Goal: Task Accomplishment & Management: Use online tool/utility

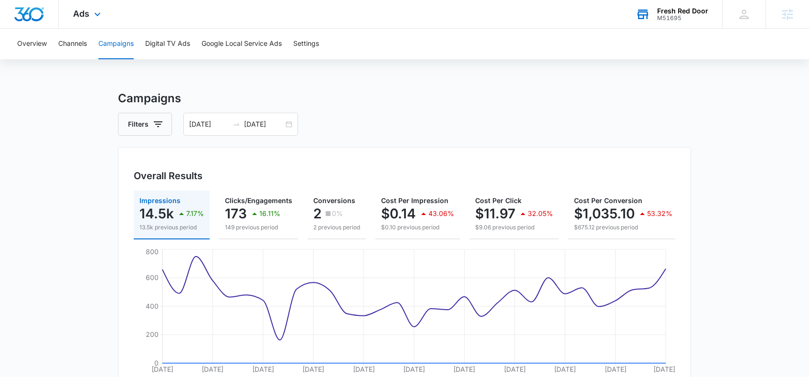
click at [663, 16] on div "M51695" at bounding box center [682, 18] width 51 height 7
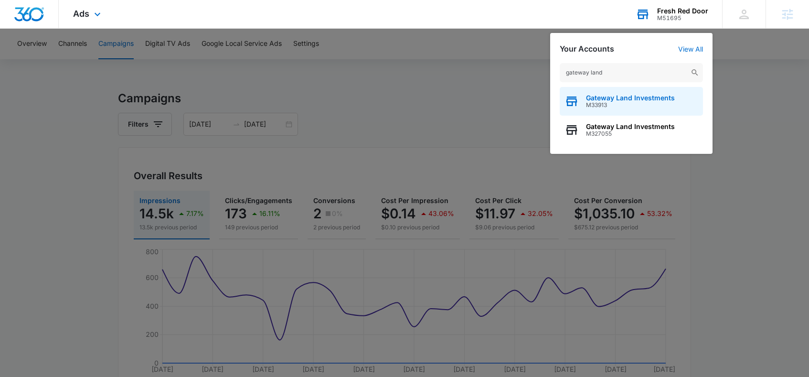
type input "gateway land"
click at [636, 99] on span "Gateway Land Investments" at bounding box center [630, 98] width 89 height 8
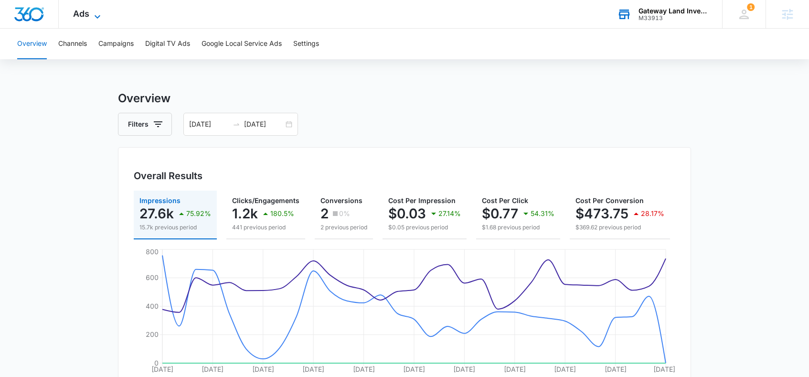
click at [92, 13] on icon at bounding box center [97, 16] width 11 height 11
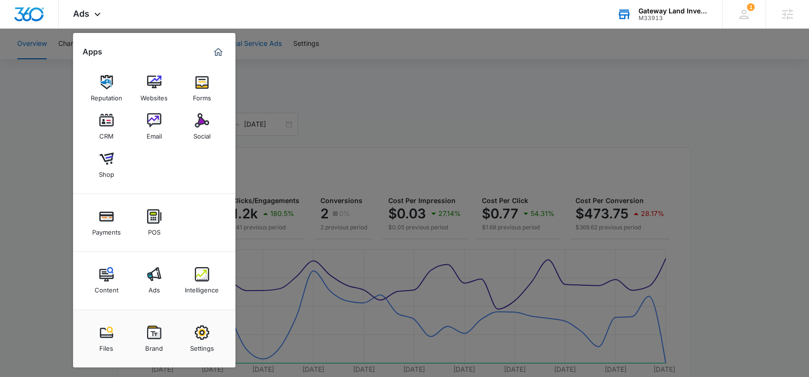
drag, startPoint x: 275, startPoint y: 35, endPoint x: 255, endPoint y: 38, distance: 20.3
click at [275, 36] on div at bounding box center [404, 188] width 809 height 377
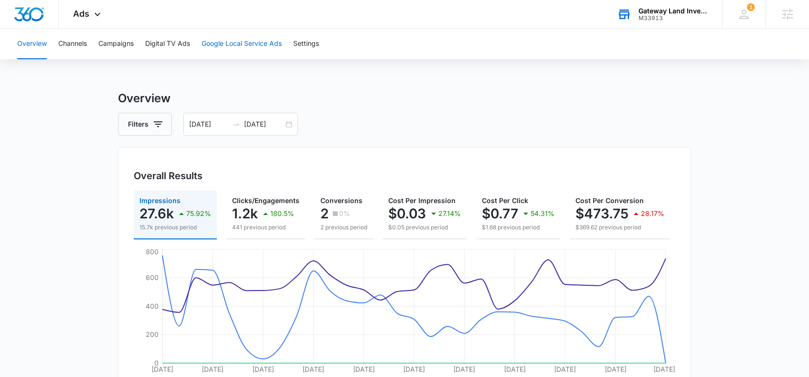
click at [253, 41] on button "Google Local Service Ads" at bounding box center [241, 44] width 80 height 31
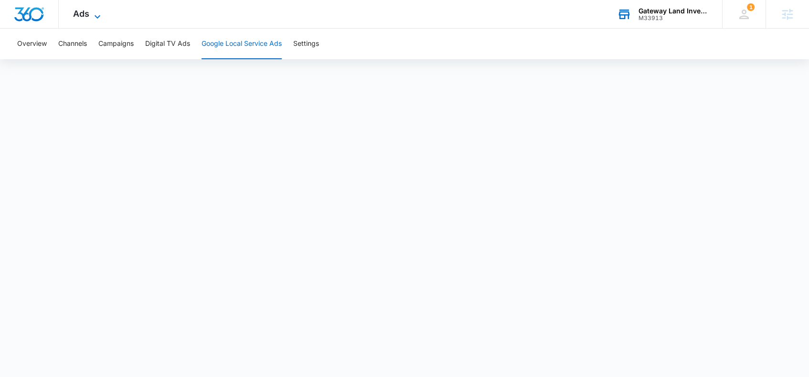
click at [102, 10] on div "Ads Apps Reputation Websites Forms CRM Email Social Shop Payments POS Content A…" at bounding box center [88, 14] width 59 height 28
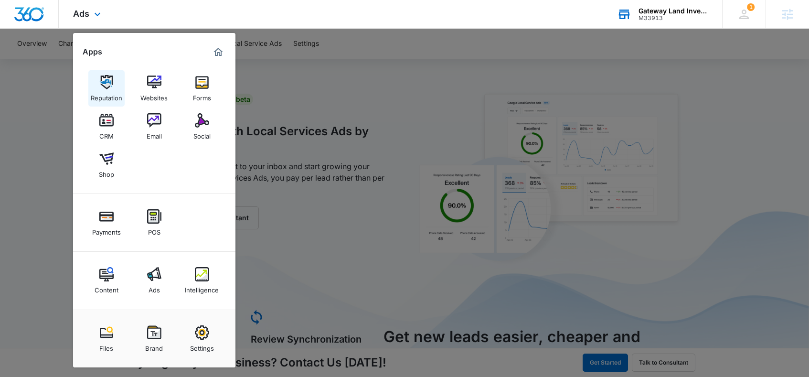
click at [105, 83] on img at bounding box center [106, 82] width 14 height 14
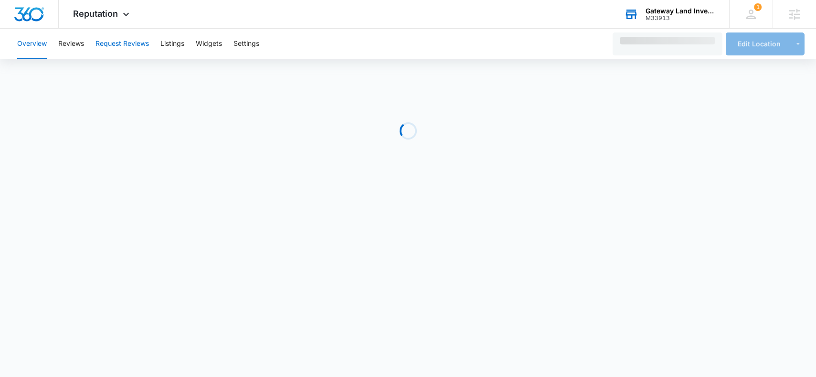
click at [102, 44] on button "Request Reviews" at bounding box center [121, 44] width 53 height 31
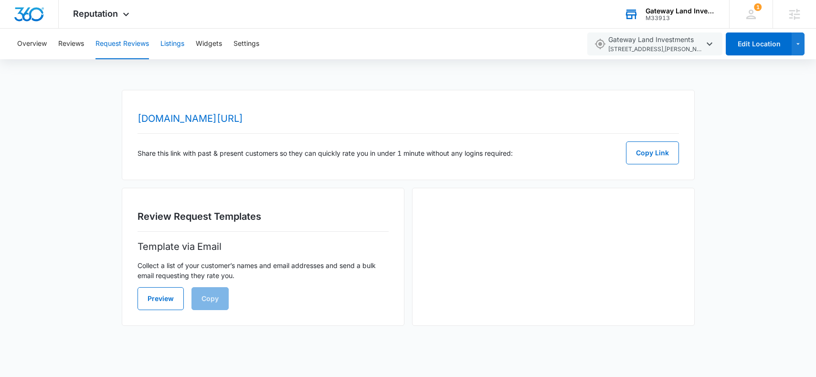
click at [172, 46] on button "Listings" at bounding box center [172, 44] width 24 height 31
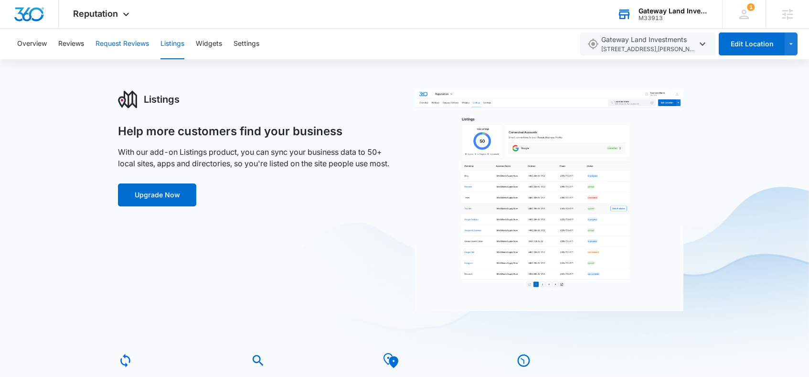
click at [129, 42] on button "Request Reviews" at bounding box center [121, 44] width 53 height 31
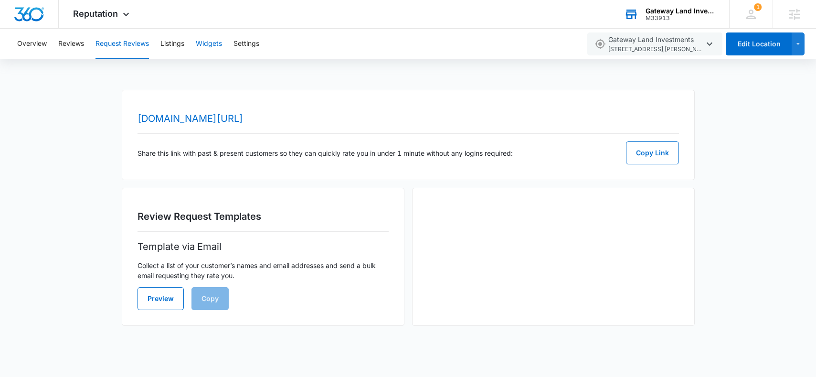
click at [217, 41] on button "Widgets" at bounding box center [209, 44] width 26 height 31
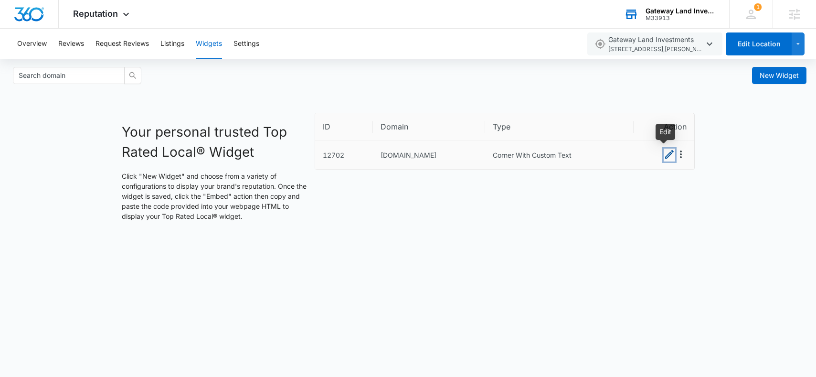
click at [665, 157] on icon "Edit" at bounding box center [669, 154] width 9 height 9
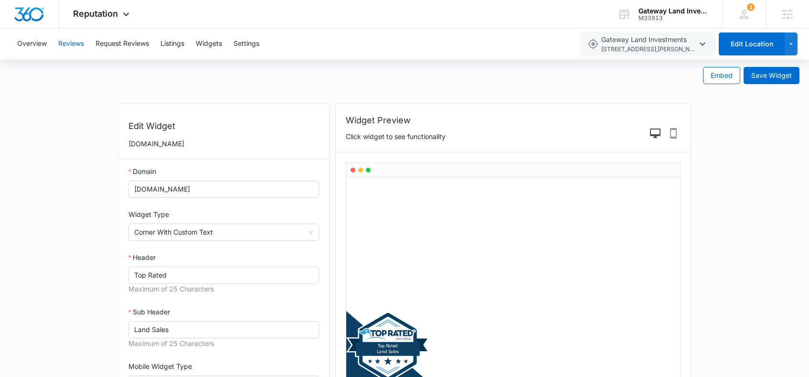
click at [62, 42] on button "Reviews" at bounding box center [71, 44] width 26 height 31
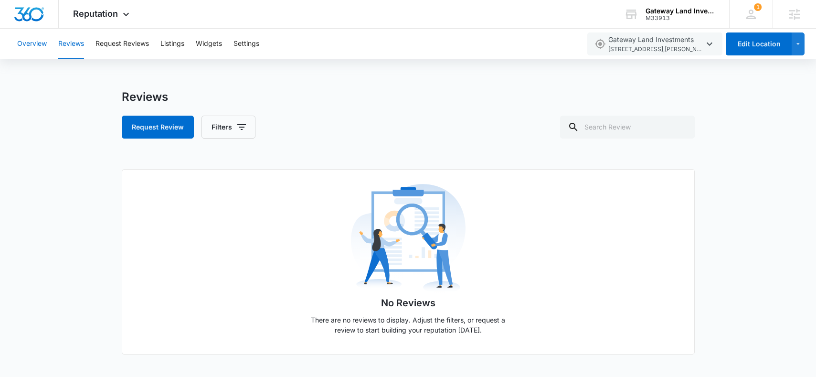
click at [35, 49] on button "Overview" at bounding box center [32, 44] width 30 height 31
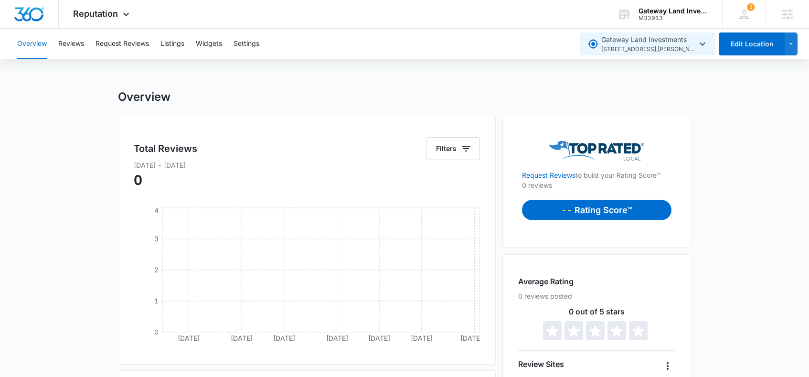
click at [697, 44] on icon "button" at bounding box center [701, 43] width 11 height 11
click at [697, 43] on icon "button" at bounding box center [701, 43] width 11 height 11
click at [749, 42] on button "Edit Location" at bounding box center [751, 43] width 66 height 23
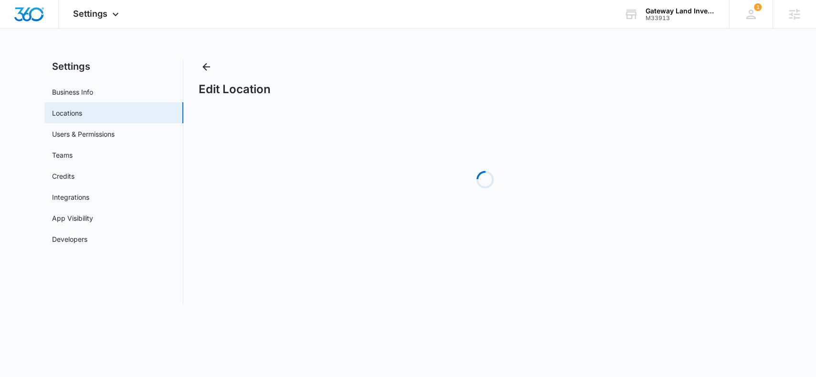
select select "Florida"
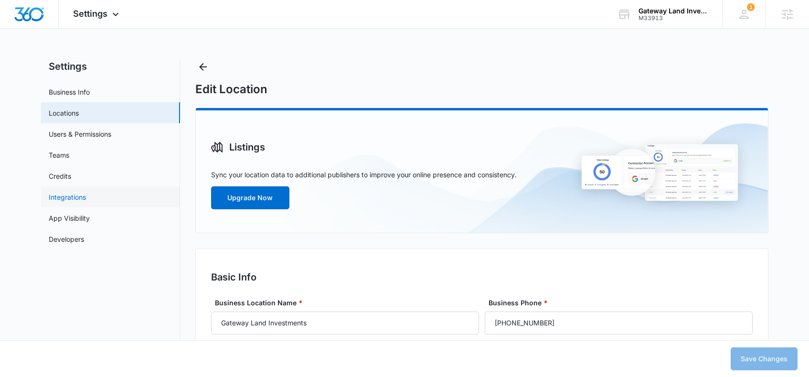
click at [84, 201] on link "Integrations" at bounding box center [67, 197] width 37 height 10
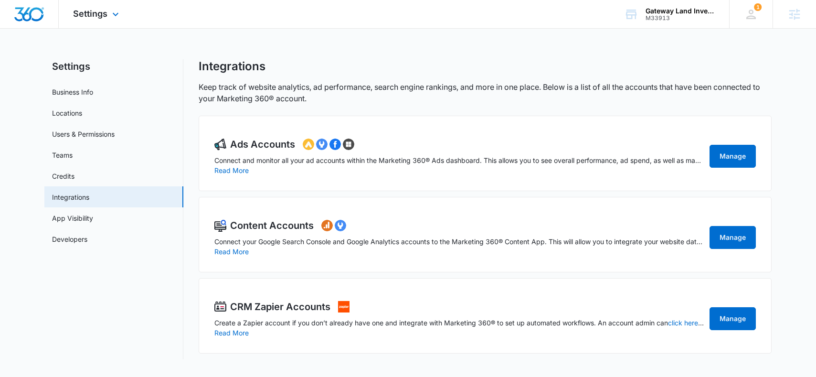
drag, startPoint x: 107, startPoint y: 22, endPoint x: 113, endPoint y: 26, distance: 6.9
click at [107, 23] on div "Settings Apps Reputation Websites Forms CRM Email Social Shop Payments POS Cont…" at bounding box center [97, 14] width 77 height 28
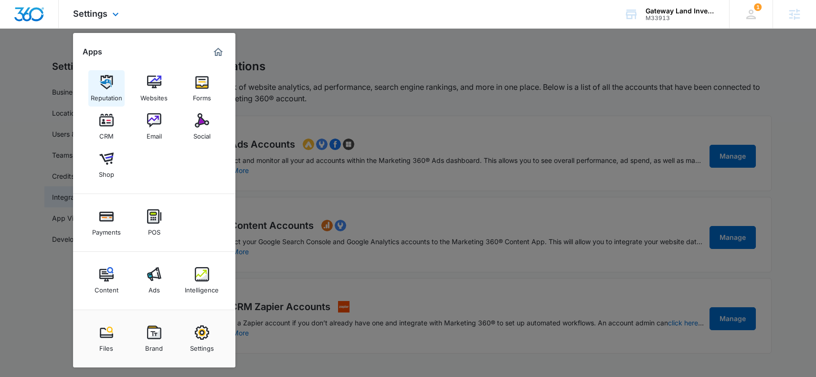
click at [105, 87] on img at bounding box center [106, 82] width 14 height 14
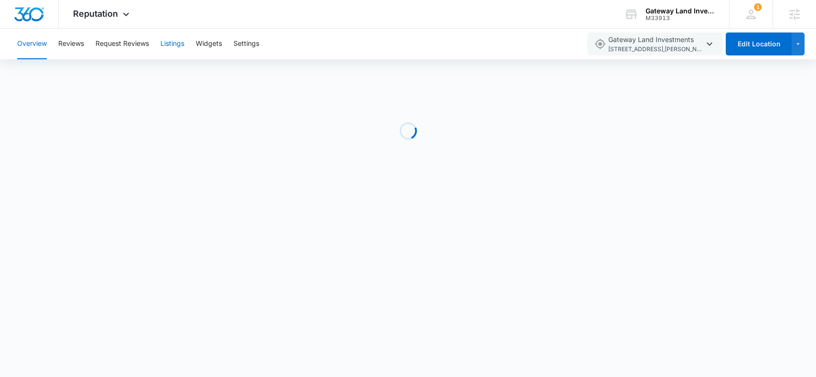
click at [179, 43] on button "Listings" at bounding box center [172, 44] width 24 height 31
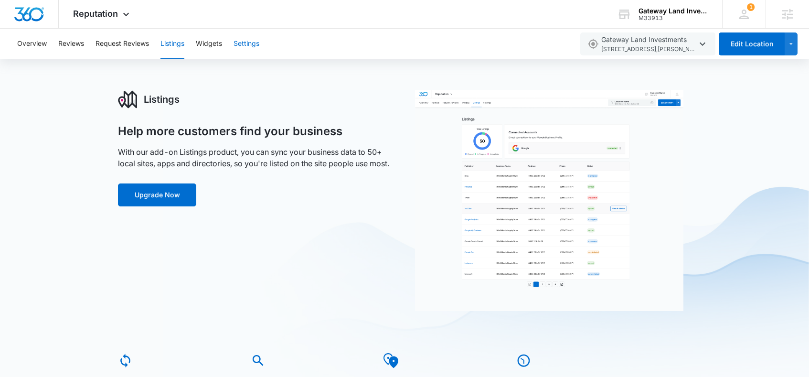
click at [252, 42] on button "Settings" at bounding box center [246, 44] width 26 height 31
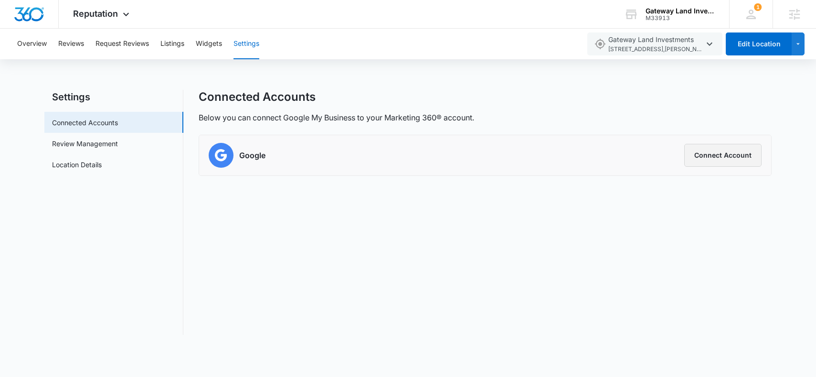
click at [739, 159] on button "Connect Account" at bounding box center [722, 155] width 77 height 23
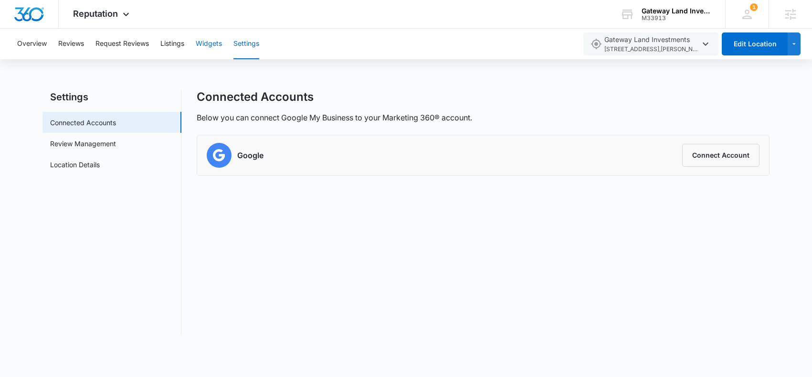
click at [204, 40] on button "Widgets" at bounding box center [209, 44] width 26 height 31
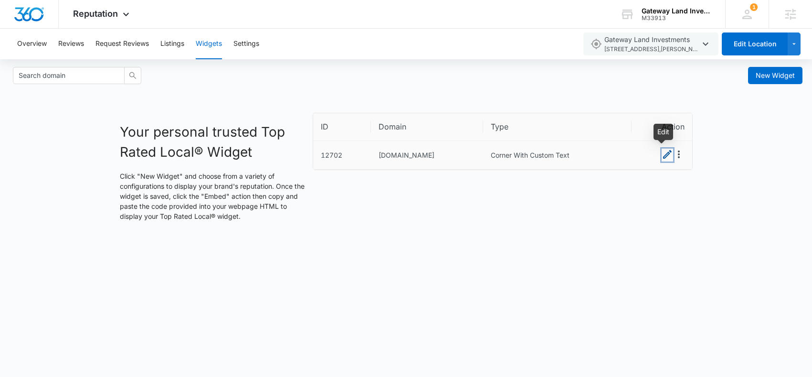
click at [666, 158] on icon "Edit" at bounding box center [667, 153] width 11 height 11
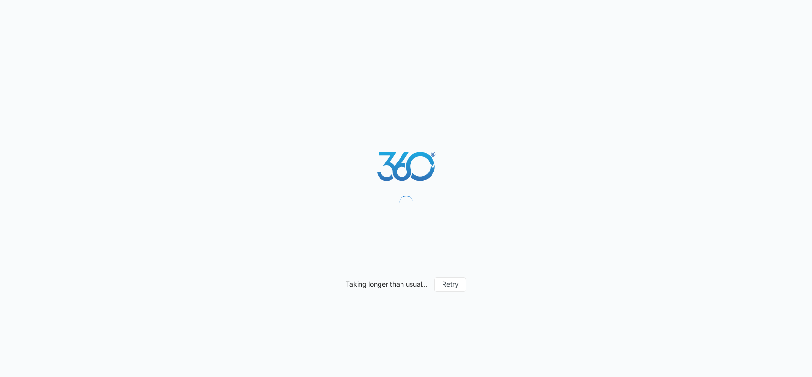
click at [666, 157] on div "Taking longer than usual... Retry" at bounding box center [406, 188] width 812 height 377
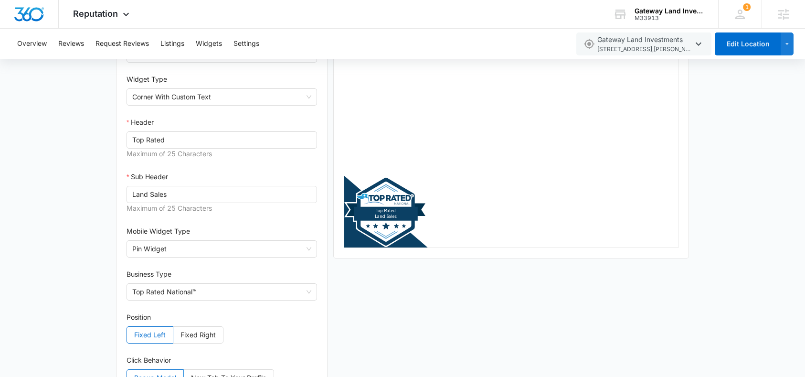
scroll to position [153, 0]
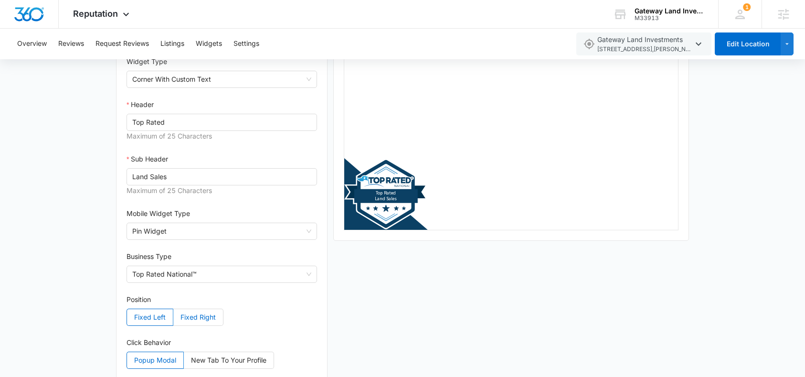
click at [205, 319] on span "Fixed Right" at bounding box center [197, 317] width 35 height 8
click at [173, 319] on input "Fixed Right" at bounding box center [173, 319] width 0 height 0
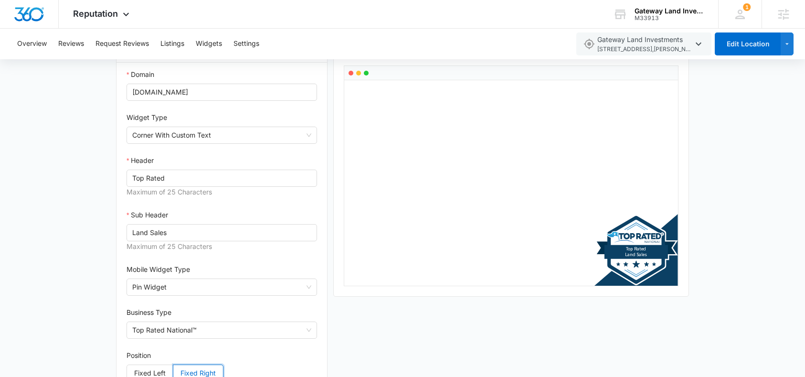
scroll to position [0, 0]
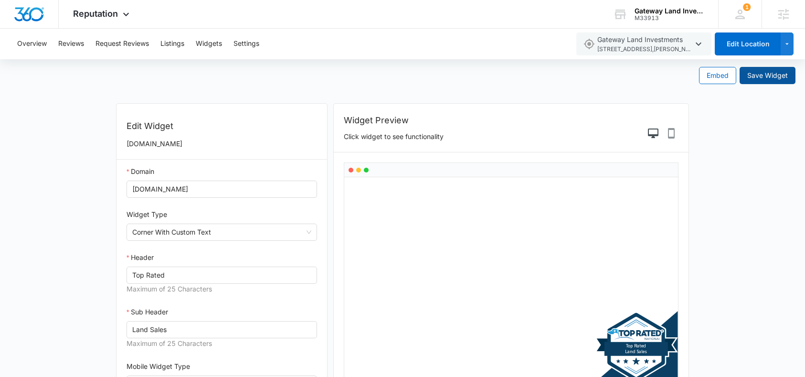
click at [772, 77] on span "Save Widget" at bounding box center [767, 75] width 41 height 11
click at [722, 83] on button "Embed" at bounding box center [717, 75] width 37 height 17
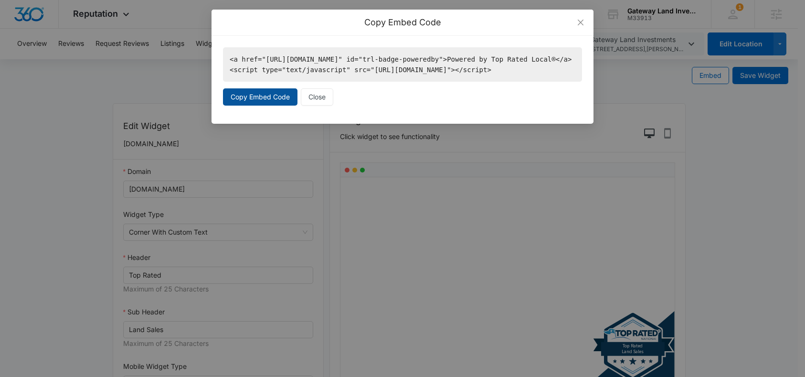
click at [257, 102] on span "Copy Embed Code" at bounding box center [260, 97] width 59 height 11
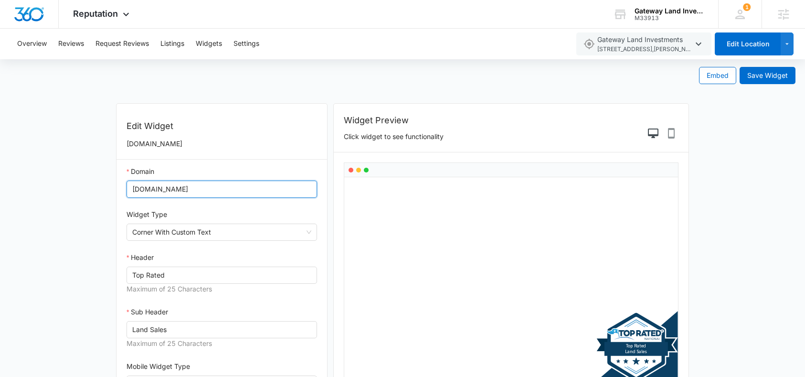
click at [173, 190] on input "[DOMAIN_NAME]" at bounding box center [221, 188] width 190 height 17
click at [172, 190] on input "[DOMAIN_NAME]" at bounding box center [221, 188] width 190 height 17
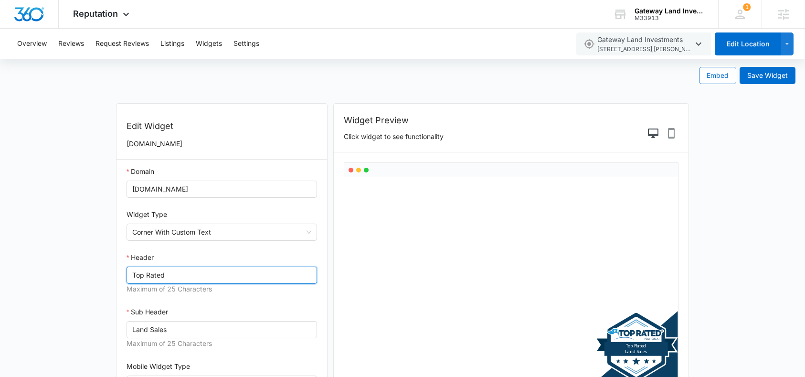
click at [173, 275] on input "Top Rated" at bounding box center [221, 274] width 190 height 17
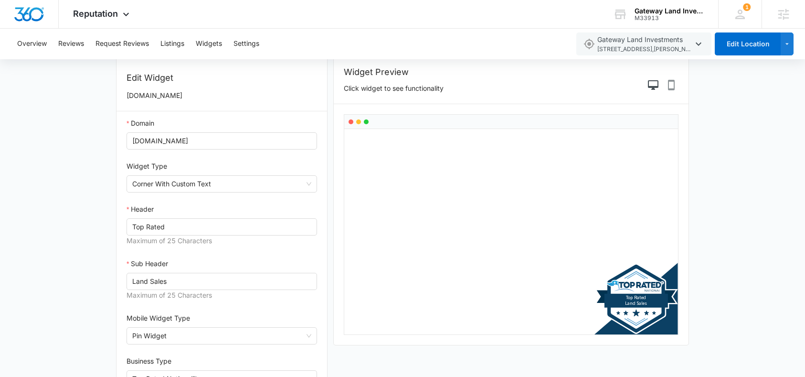
scroll to position [63, 0]
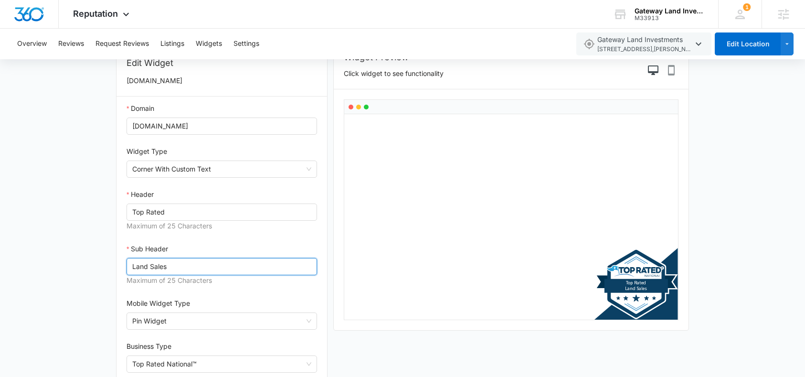
click at [154, 270] on input "Land Sales" at bounding box center [221, 266] width 190 height 17
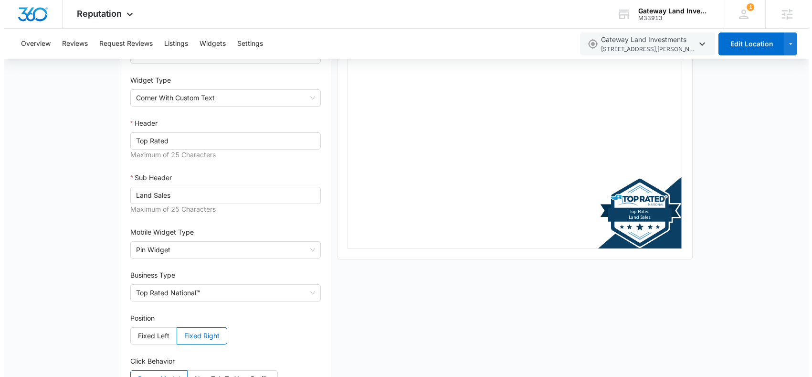
scroll to position [0, 0]
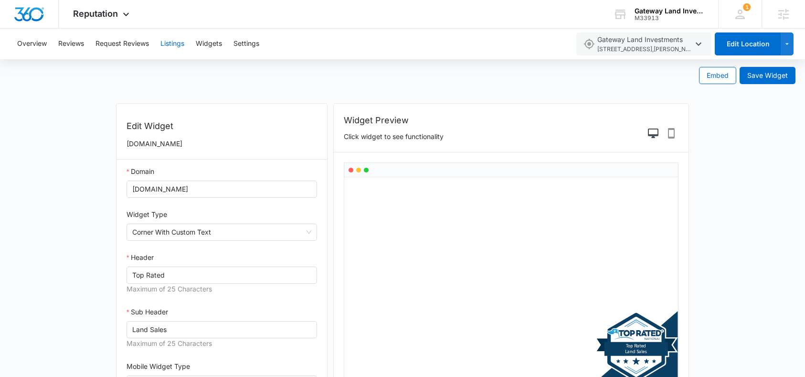
click at [168, 44] on button "Listings" at bounding box center [172, 44] width 24 height 31
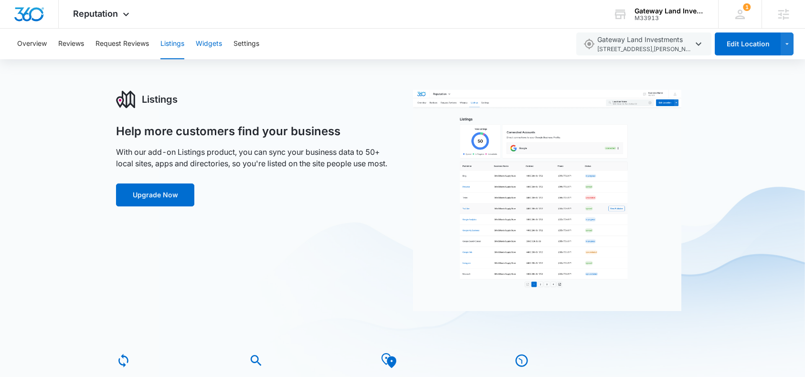
click at [221, 52] on button "Widgets" at bounding box center [209, 44] width 26 height 31
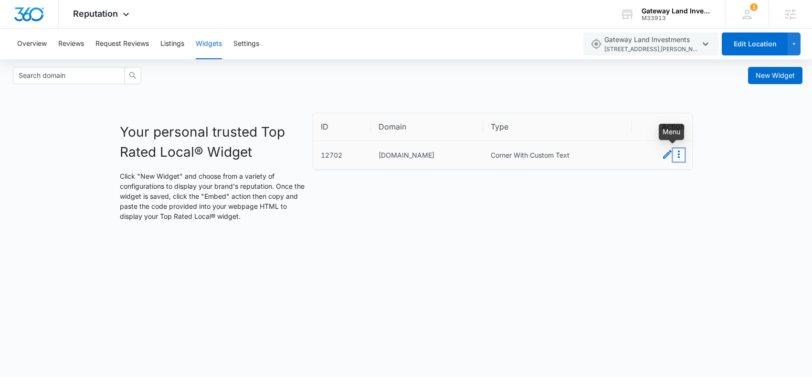
click at [679, 154] on icon "Menu" at bounding box center [679, 154] width 2 height 8
click at [671, 186] on button "Delete" at bounding box center [667, 184] width 33 height 12
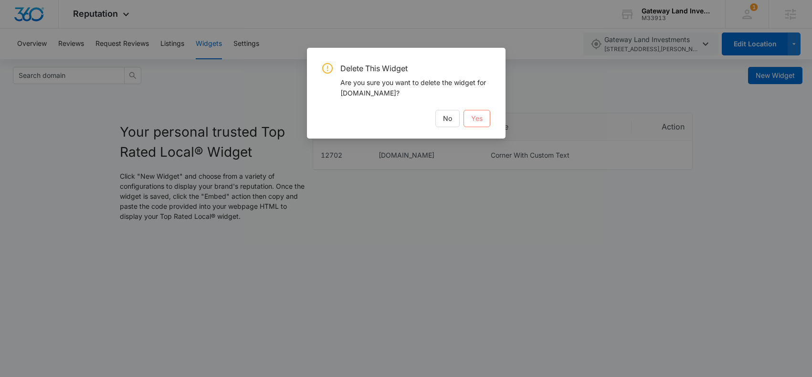
click at [472, 117] on span "Yes" at bounding box center [476, 118] width 11 height 11
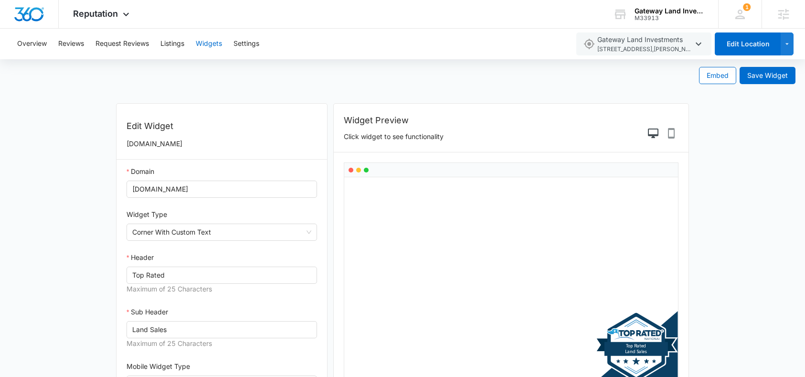
click at [208, 47] on button "Widgets" at bounding box center [209, 44] width 26 height 31
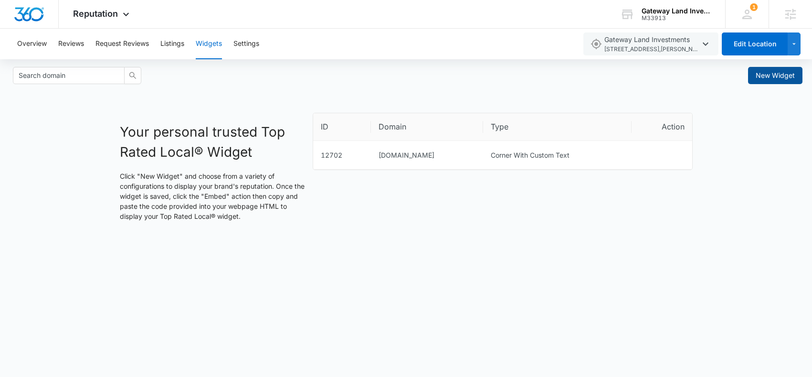
click at [772, 72] on span "New Widget" at bounding box center [775, 75] width 39 height 11
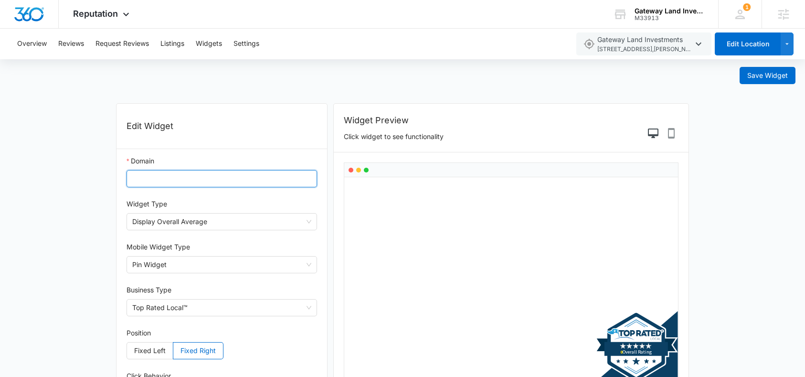
click at [185, 181] on input "Domain" at bounding box center [221, 178] width 190 height 17
paste input "gatewaylandinvestments"
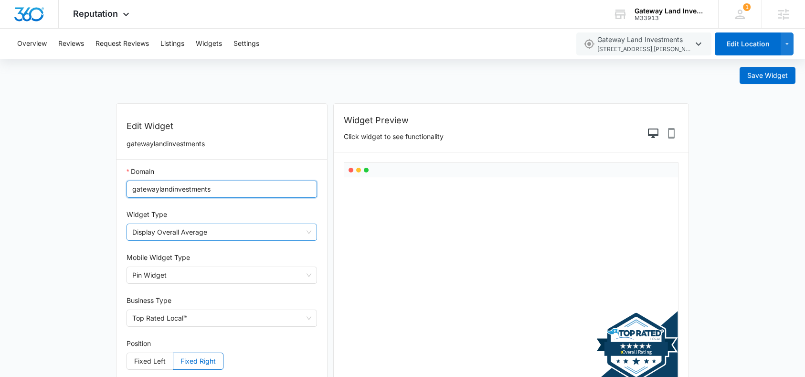
click at [163, 226] on span "Display Overall Average" at bounding box center [221, 232] width 179 height 16
type input "gatewaylandinvestments"
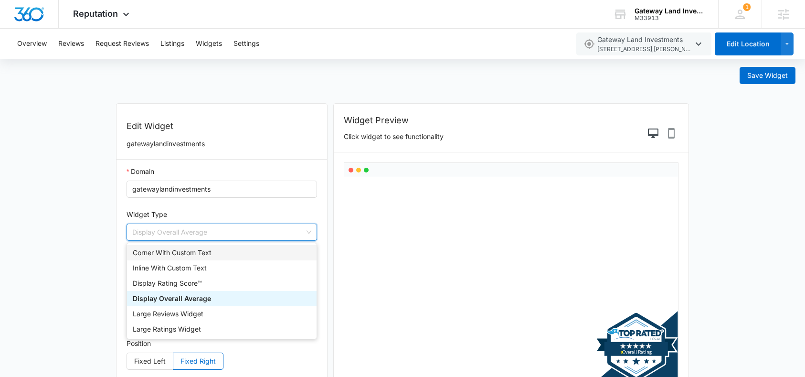
click at [171, 250] on div "Corner With Custom Text" at bounding box center [222, 252] width 178 height 11
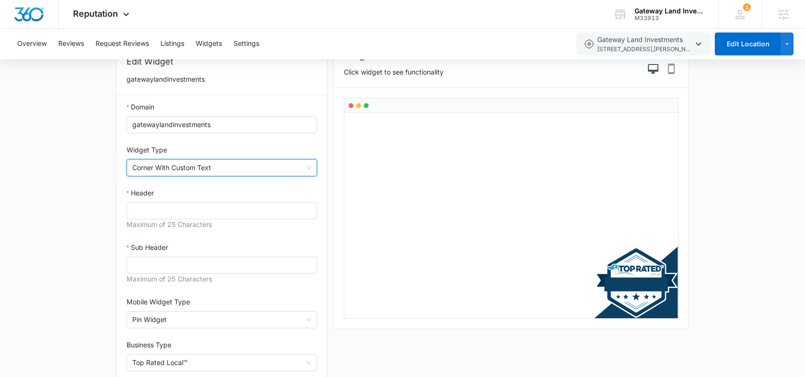
scroll to position [66, 0]
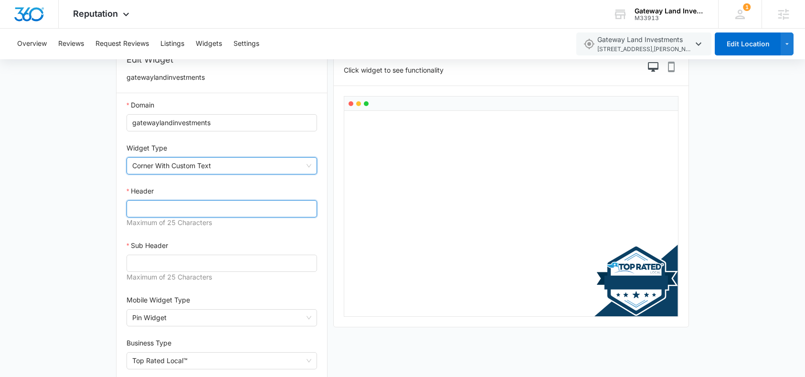
click at [187, 212] on input "Header" at bounding box center [221, 208] width 190 height 17
paste input "Top Rated"
type input "Top Rated"
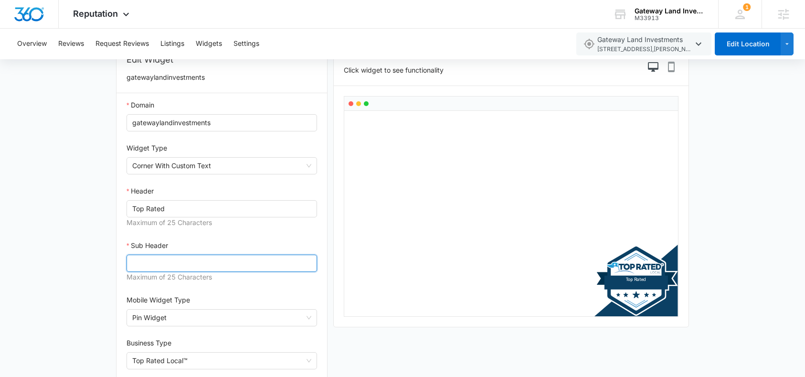
click at [144, 259] on input "Sub Header" at bounding box center [221, 262] width 190 height 17
paste input "Land Sales"
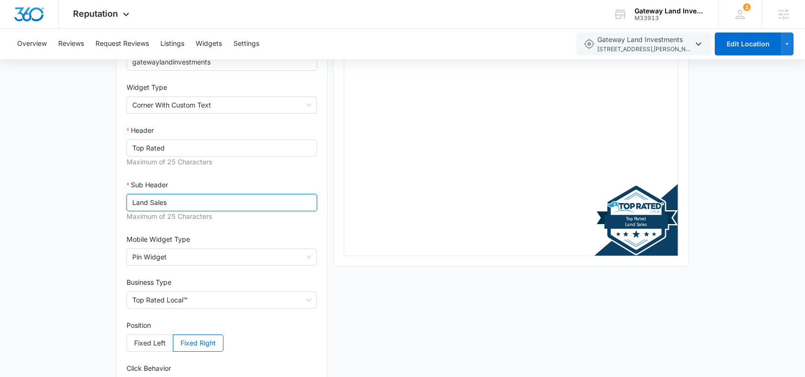
scroll to position [133, 0]
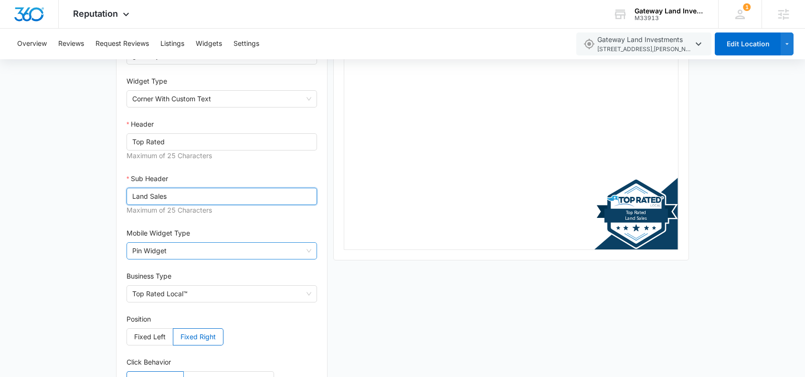
click at [208, 258] on span "Pin Widget" at bounding box center [221, 250] width 179 height 16
type input "Land Sales"
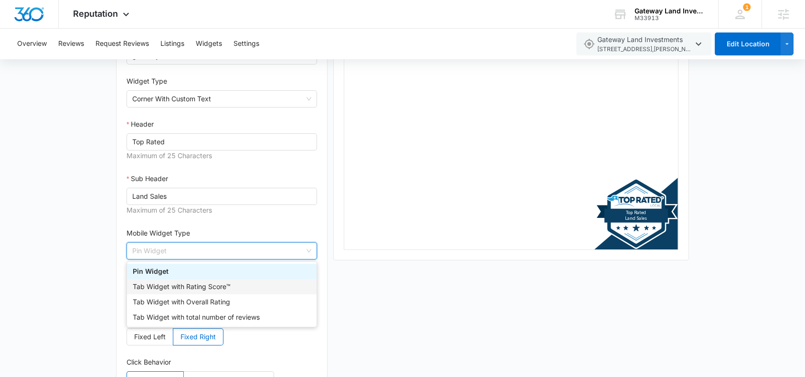
click at [72, 240] on form "Save Widget Edit Widget gatewaylandinvestments Domain gatewaylandinvestments Wi…" at bounding box center [402, 192] width 805 height 533
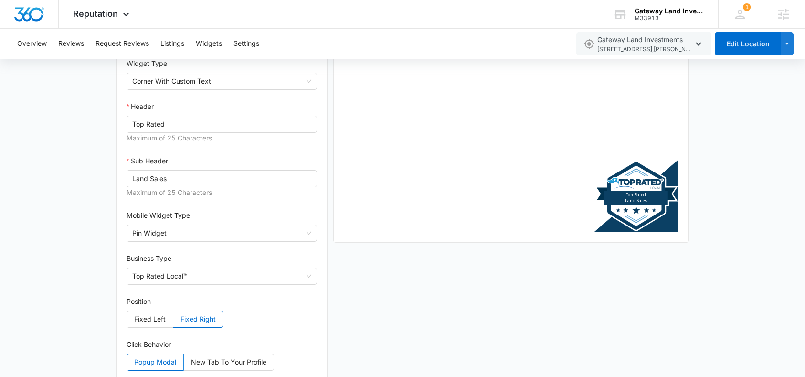
scroll to position [168, 0]
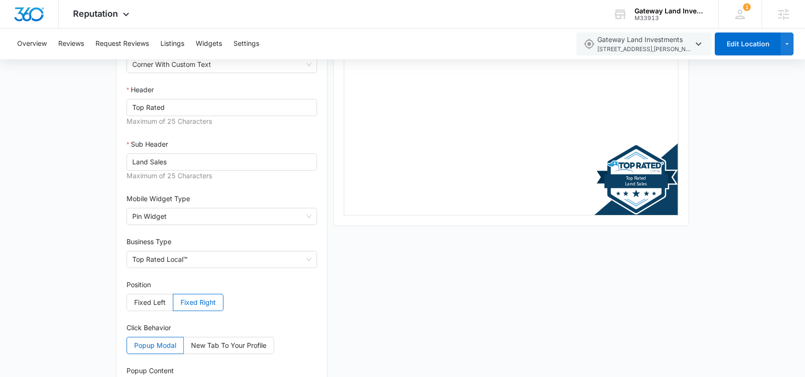
click at [206, 274] on div "Domain gatewaylandinvestments Widget Type Corner With Custom Text Header Top Ra…" at bounding box center [221, 203] width 211 height 423
click at [208, 262] on span "Top Rated Local™" at bounding box center [221, 259] width 179 height 16
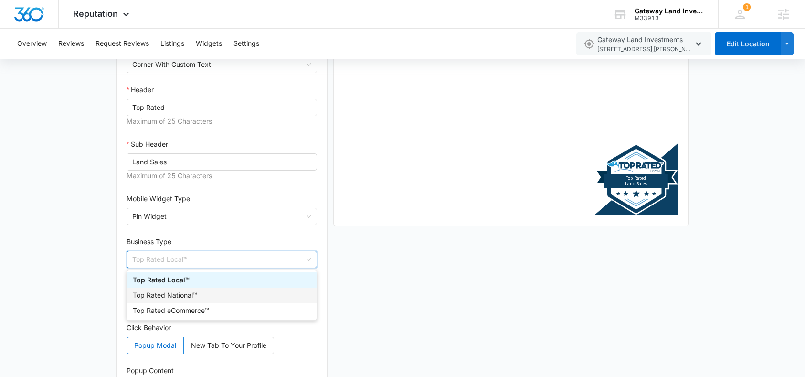
click at [198, 291] on div "Top Rated National™" at bounding box center [222, 295] width 178 height 11
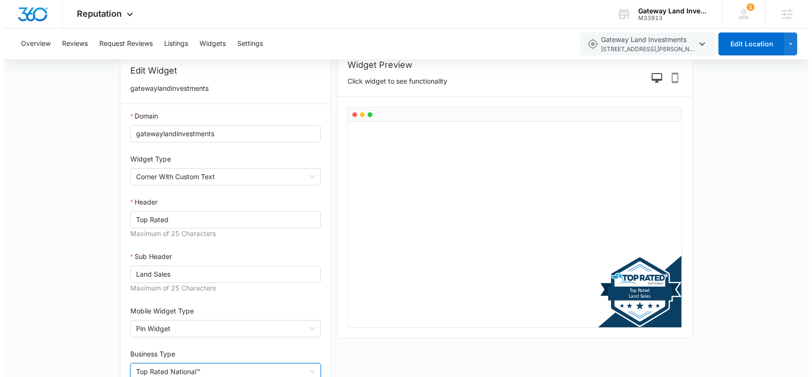
scroll to position [0, 0]
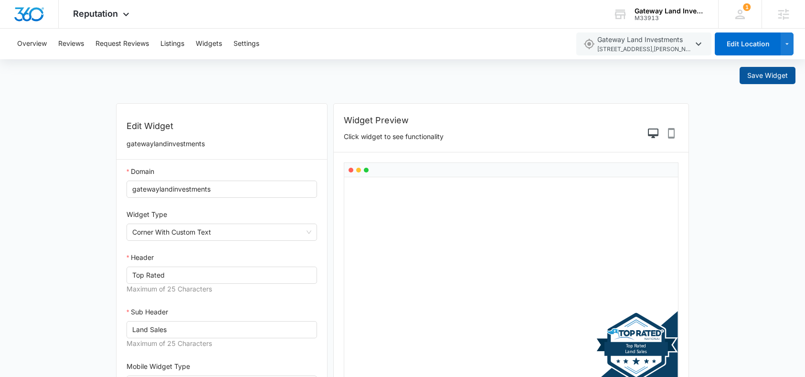
click at [770, 73] on span "Save Widget" at bounding box center [767, 75] width 41 height 11
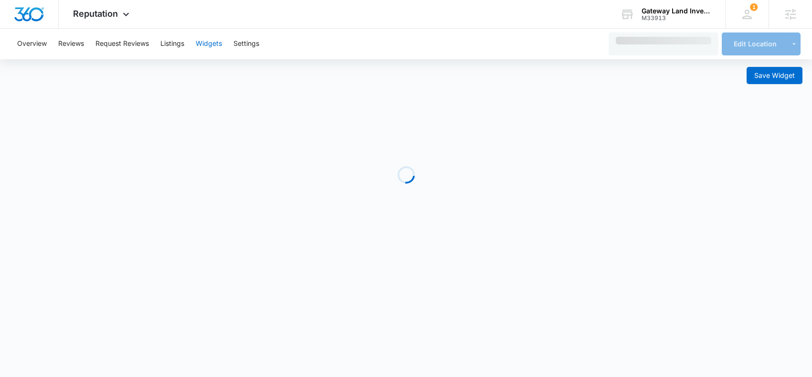
click at [209, 43] on button "Widgets" at bounding box center [209, 44] width 26 height 31
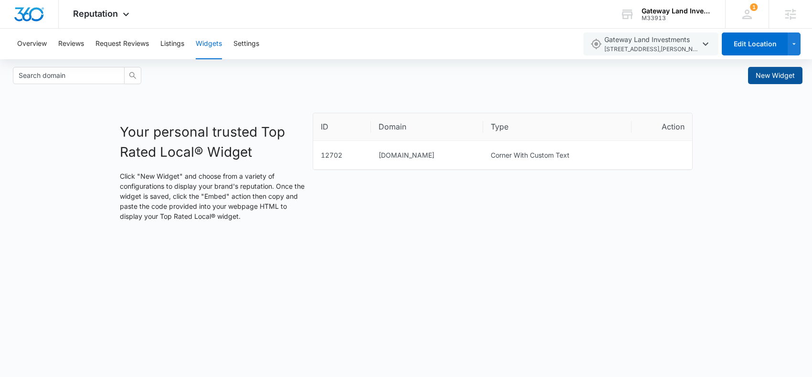
click at [785, 79] on span "New Widget" at bounding box center [775, 75] width 39 height 11
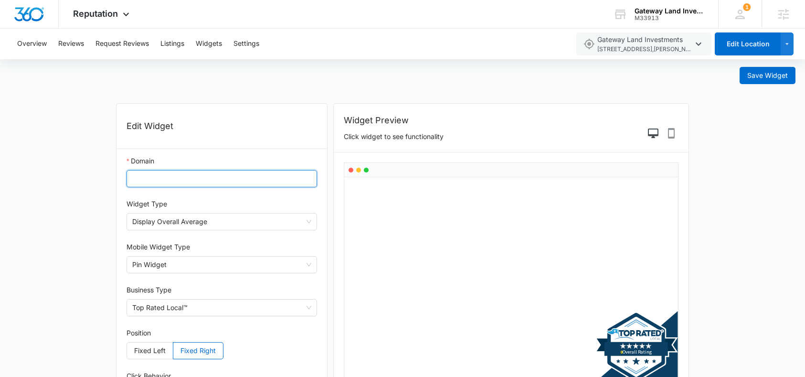
click at [163, 184] on input "Domain" at bounding box center [221, 178] width 190 height 17
click at [561, 290] on div "Top Rated Local ™ 0 Overal Rating 0 Overall Rating" at bounding box center [511, 279] width 334 height 205
click at [193, 178] on input "Domain" at bounding box center [221, 178] width 190 height 17
type input "[URL][DOMAIN_NAME]"
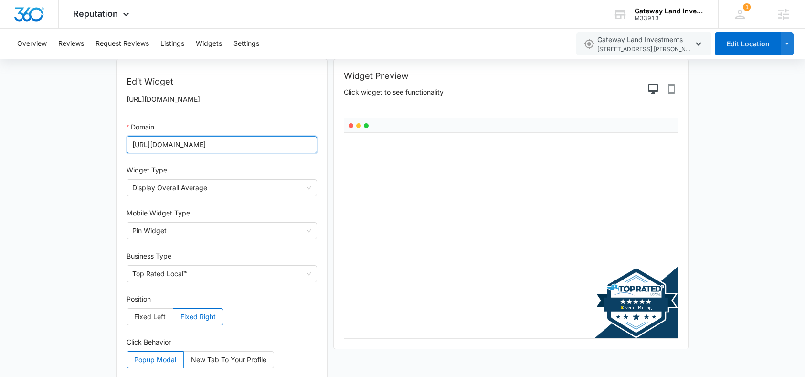
scroll to position [58, 0]
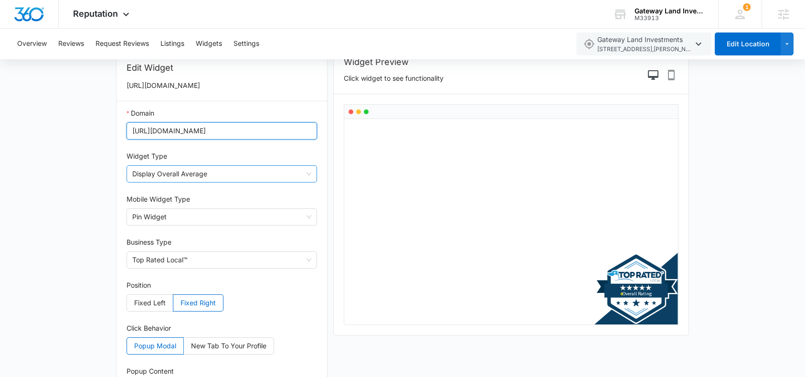
click at [223, 177] on span "Display Overall Average" at bounding box center [221, 174] width 179 height 16
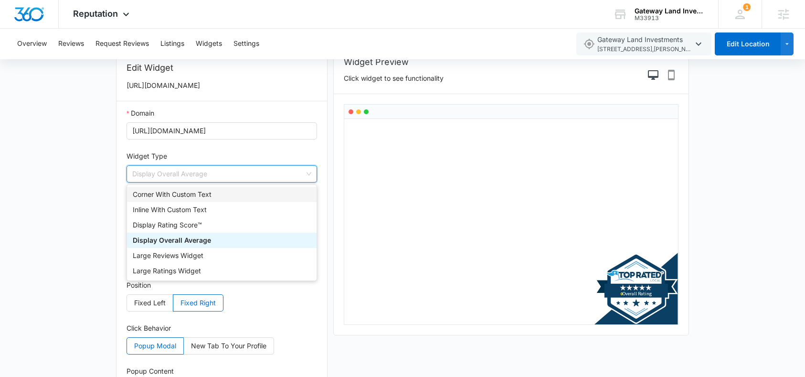
click at [214, 191] on div "Corner With Custom Text" at bounding box center [222, 194] width 178 height 11
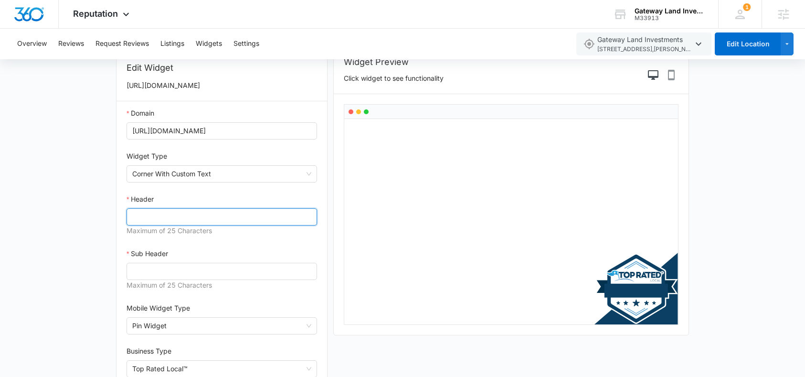
click at [172, 215] on input "Header" at bounding box center [221, 216] width 190 height 17
type input "Top Rated"
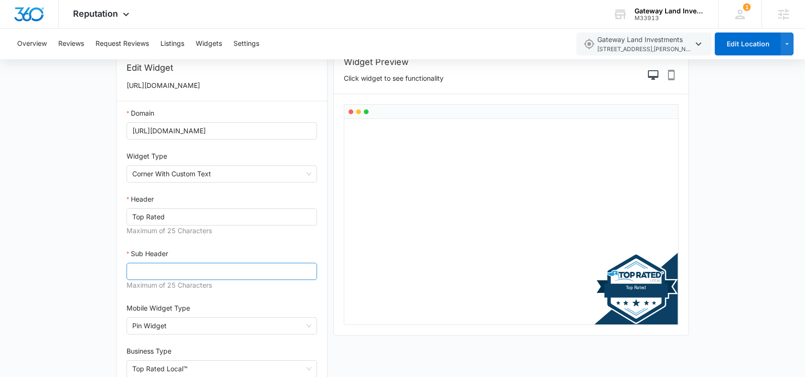
click at [170, 263] on div "Sub Header Maximum of 25 Characters" at bounding box center [221, 269] width 190 height 43
click at [169, 268] on input "Sub Header" at bounding box center [221, 271] width 190 height 17
type input "Land Sales"
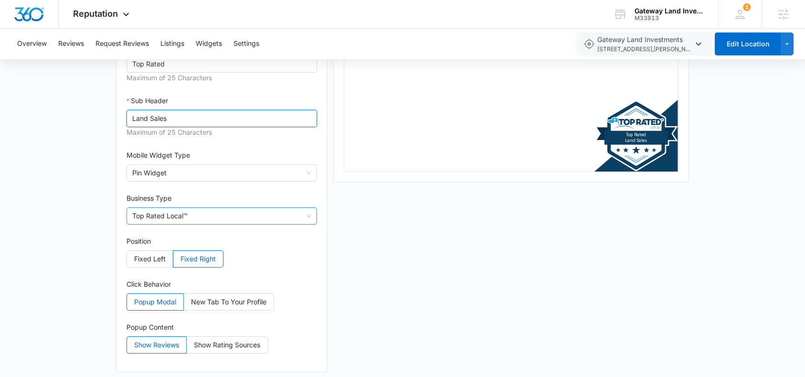
scroll to position [211, 0]
click at [184, 220] on span "Top Rated Local™" at bounding box center [221, 215] width 179 height 16
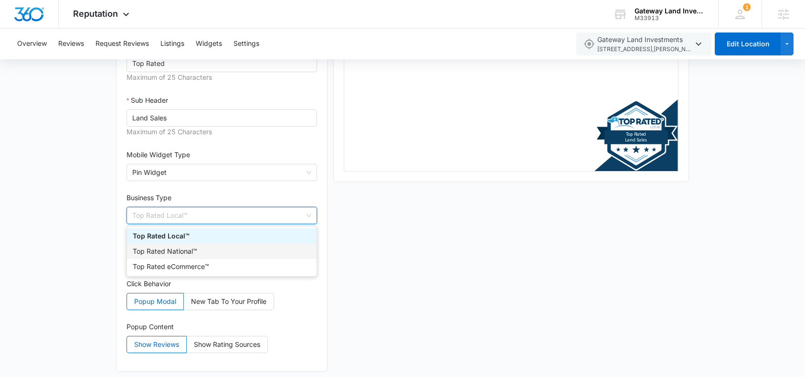
click at [188, 251] on div "Top Rated National™" at bounding box center [222, 251] width 178 height 11
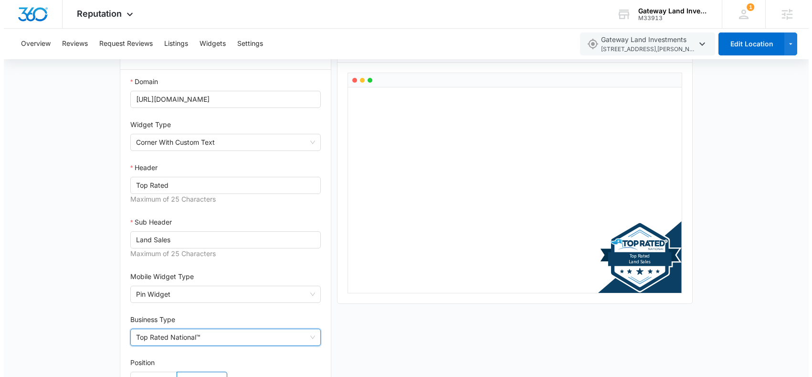
scroll to position [0, 0]
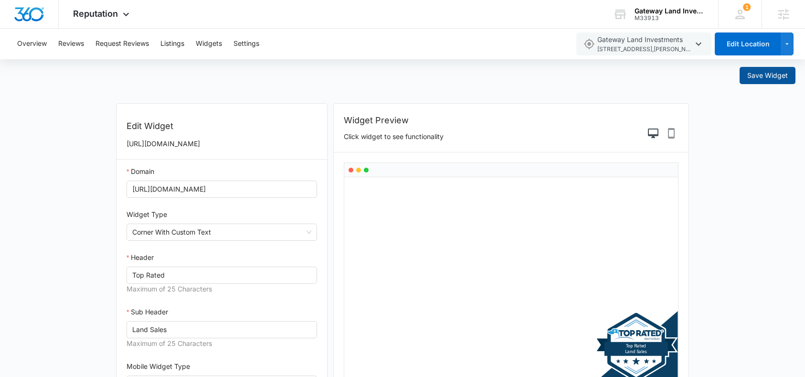
click at [768, 83] on button "Save Widget" at bounding box center [767, 75] width 56 height 17
click at [765, 77] on span "Save Widget" at bounding box center [767, 75] width 41 height 11
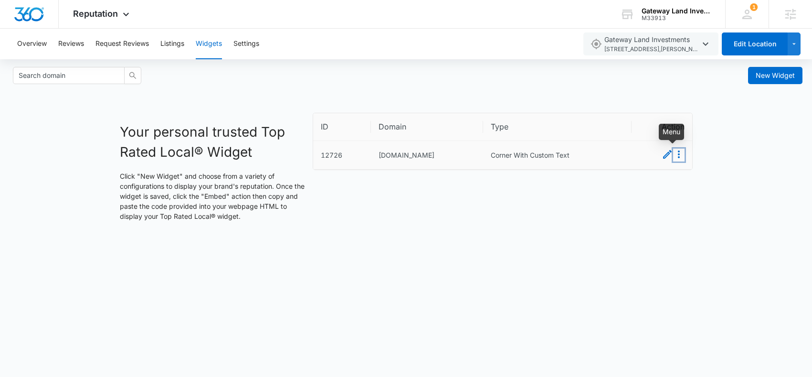
click at [679, 158] on icon "Menu" at bounding box center [679, 154] width 2 height 8
click at [669, 174] on button "Embed" at bounding box center [667, 171] width 33 height 12
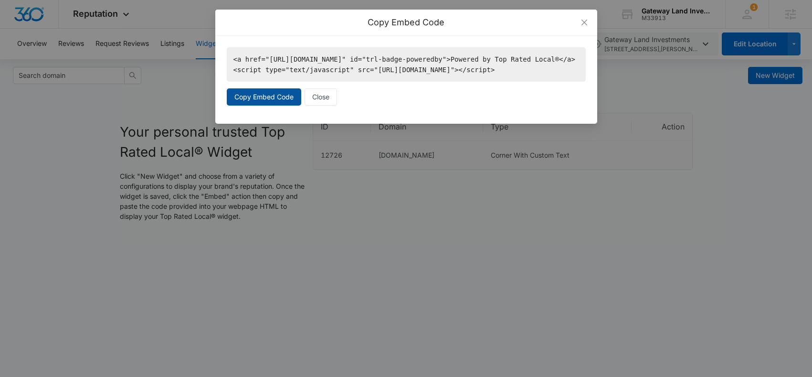
click at [273, 102] on span "Copy Embed Code" at bounding box center [263, 97] width 59 height 11
